Goal: Task Accomplishment & Management: Use online tool/utility

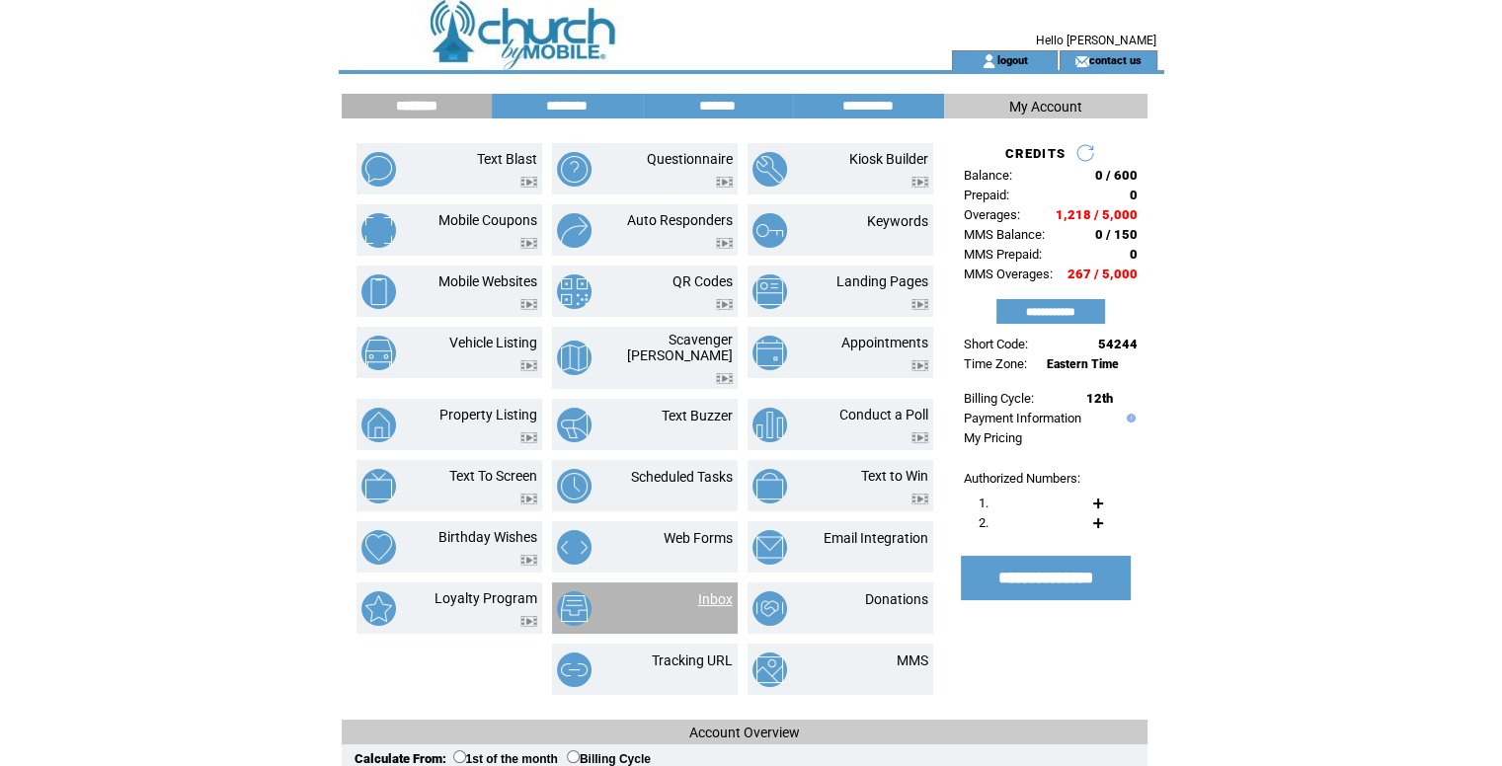
click at [706, 591] on link "Inbox" at bounding box center [715, 599] width 35 height 16
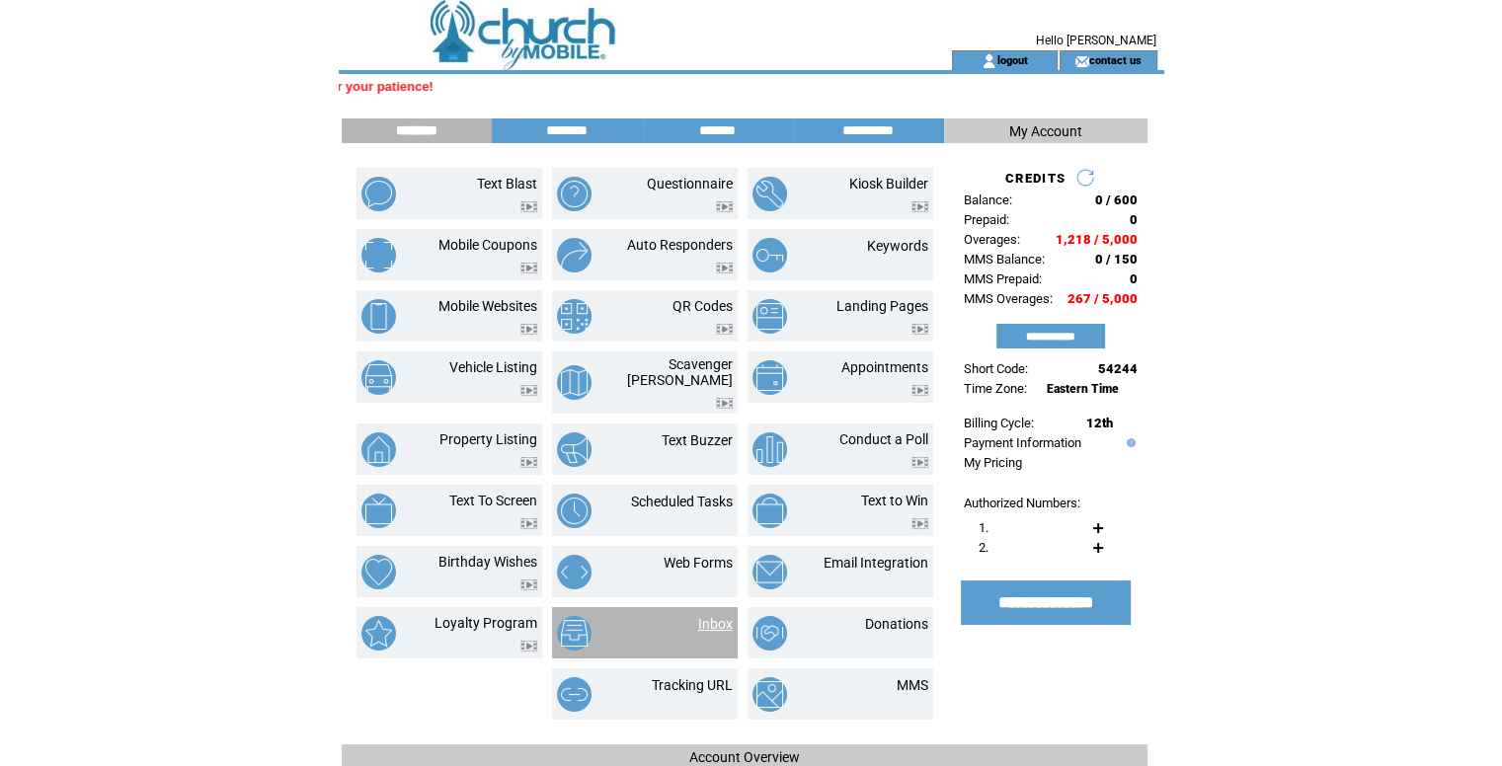
click at [707, 616] on link "Inbox" at bounding box center [715, 624] width 35 height 16
